Goal: Task Accomplishment & Management: Manage account settings

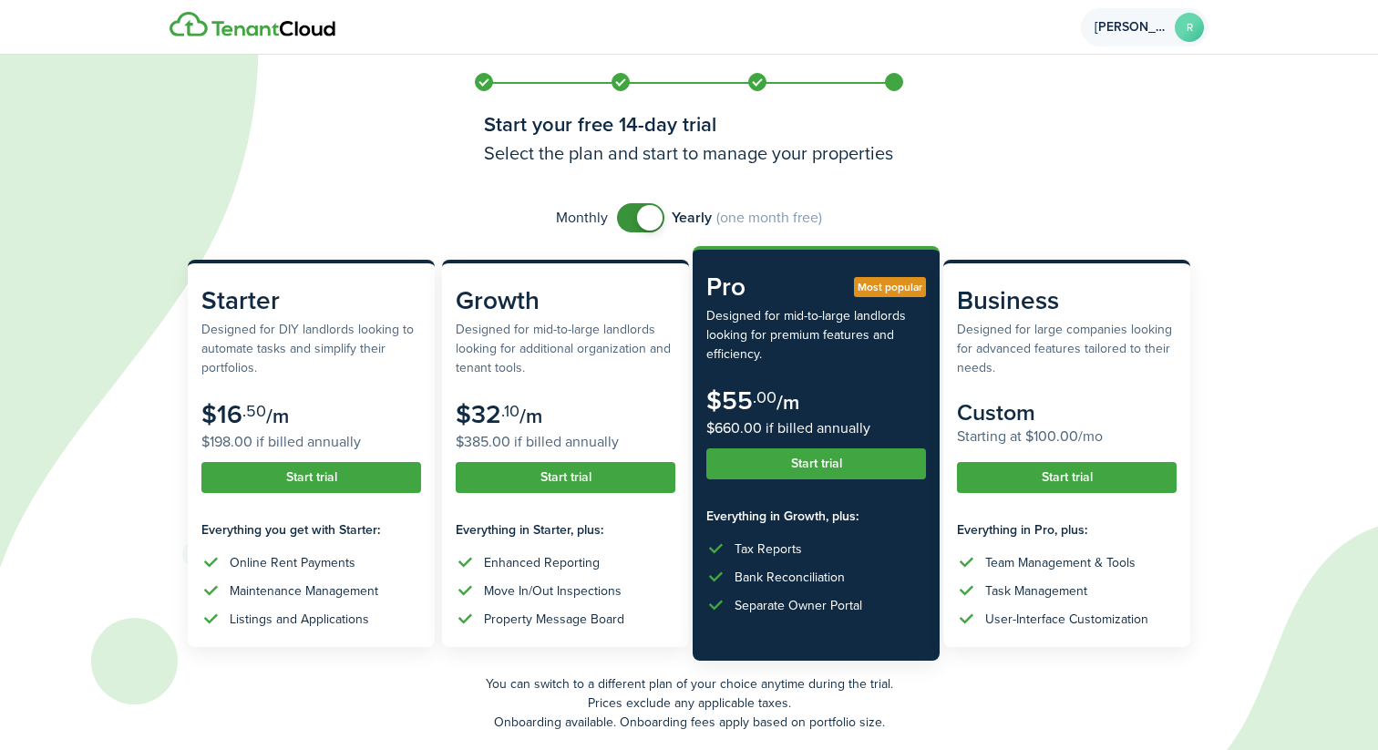
click at [1119, 30] on span "[PERSON_NAME]" at bounding box center [1131, 27] width 73 height 13
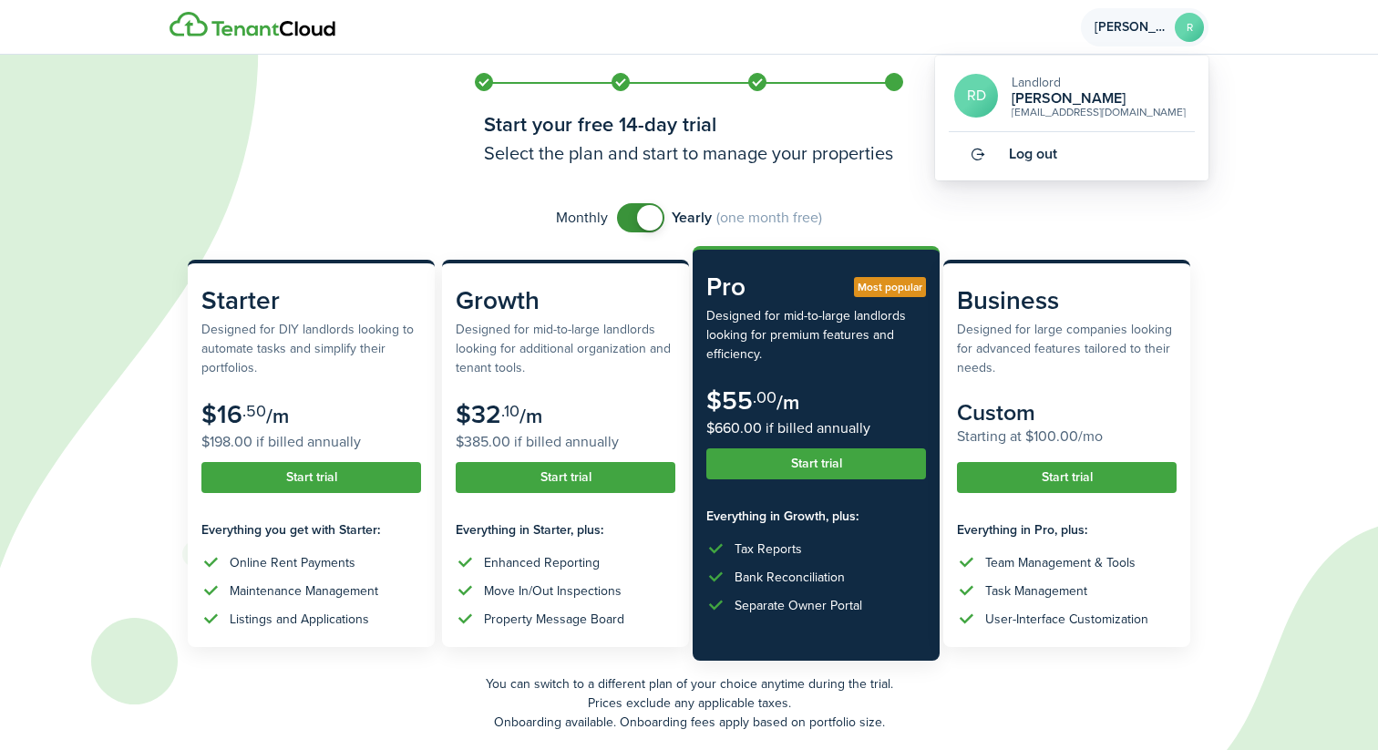
click at [1020, 150] on span "Log out" at bounding box center [1033, 154] width 48 height 16
